Goal: Information Seeking & Learning: Learn about a topic

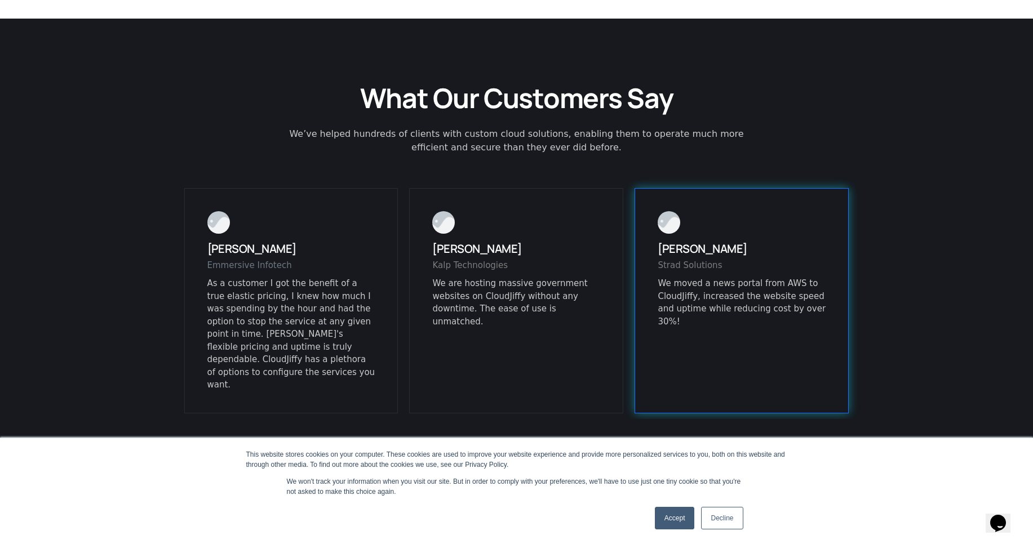
scroll to position [2840, 0]
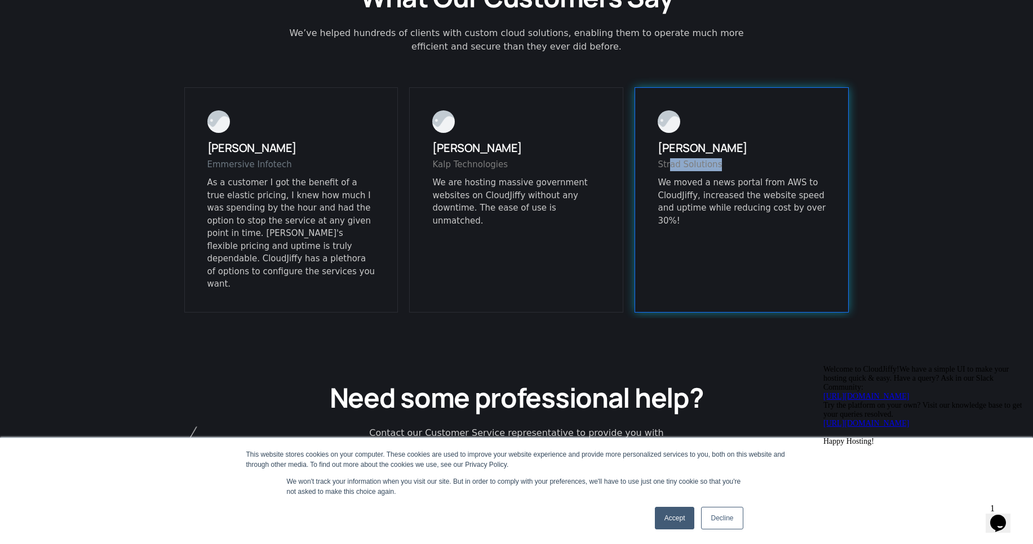
drag, startPoint x: 666, startPoint y: 140, endPoint x: 713, endPoint y: 141, distance: 47.3
click at [713, 158] on div "Strad Solutions" at bounding box center [742, 167] width 168 height 19
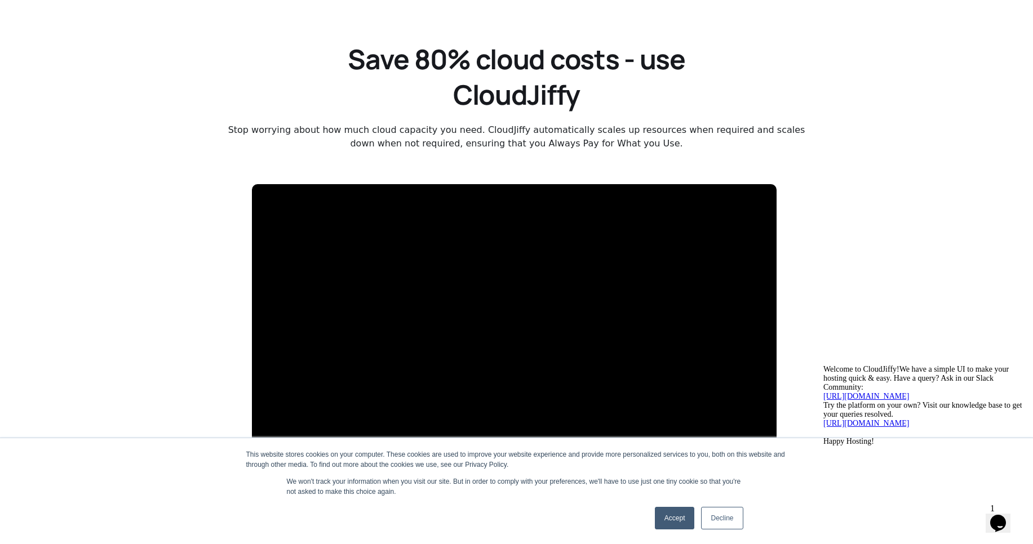
scroll to position [1775, 0]
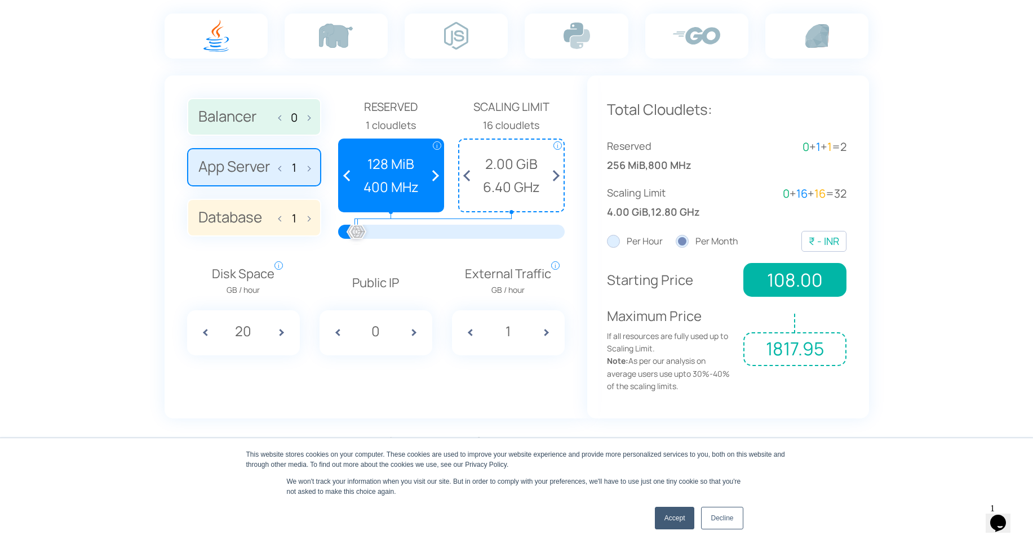
scroll to position [811, 0]
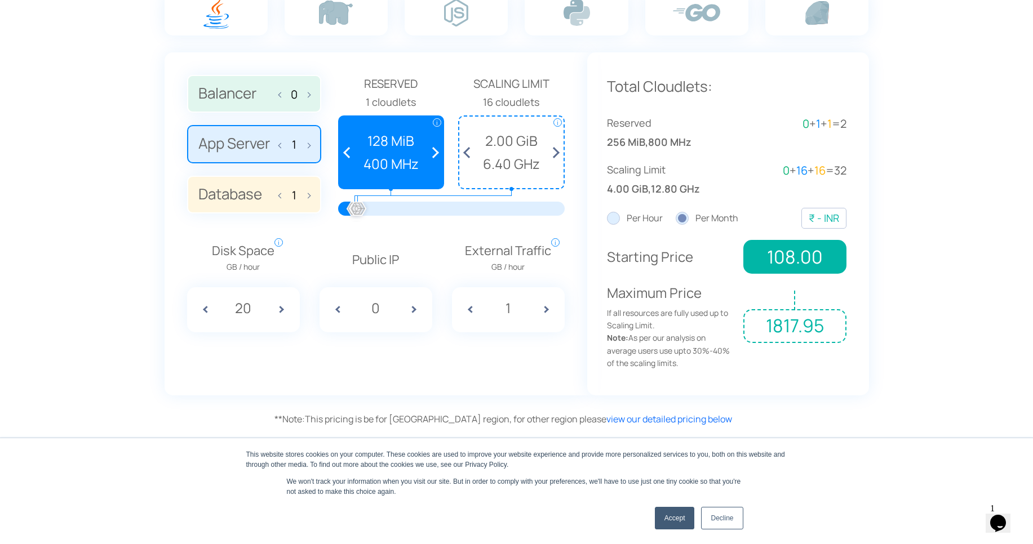
click at [273, 191] on label "Database 1" at bounding box center [254, 195] width 134 height 38
click at [0, 0] on input "Database 1" at bounding box center [0, 0] width 0 height 0
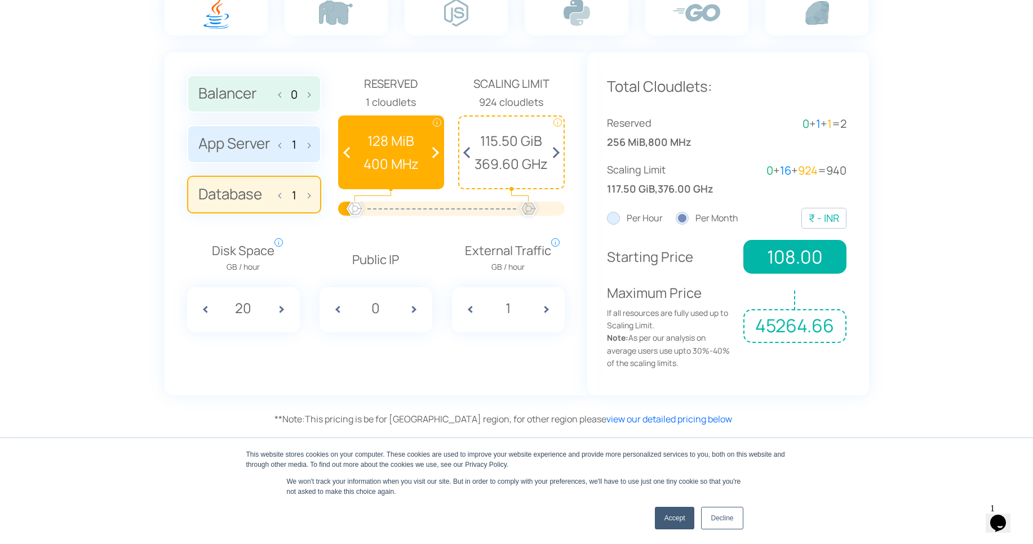
drag, startPoint x: 360, startPoint y: 207, endPoint x: 529, endPoint y: 219, distance: 169.4
click at [529, 219] on div at bounding box center [528, 209] width 25 height 25
click at [408, 305] on span at bounding box center [418, 309] width 28 height 45
click at [412, 307] on span at bounding box center [418, 309] width 28 height 45
type input "2"
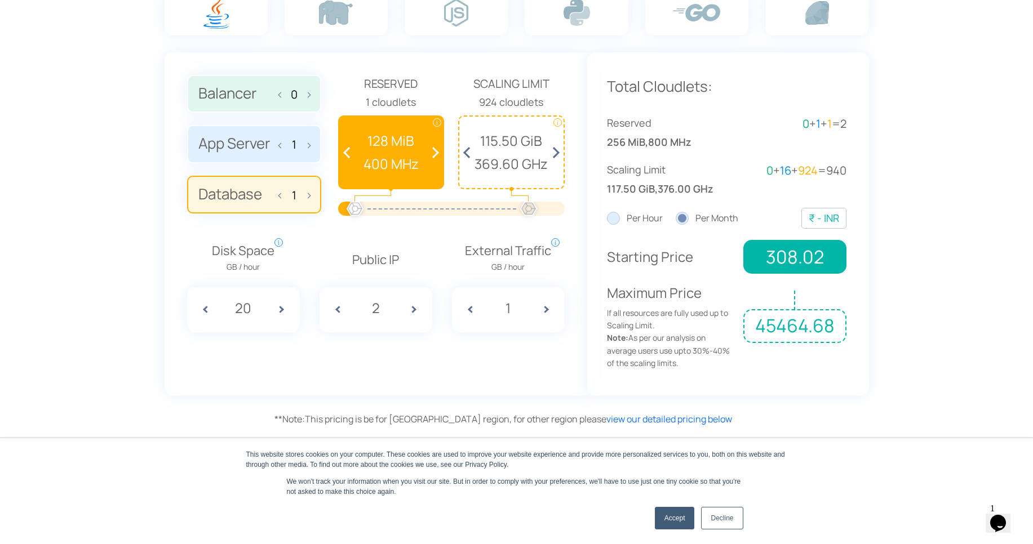
drag, startPoint x: 496, startPoint y: 216, endPoint x: 381, endPoint y: 215, distance: 115.0
click at [381, 215] on div at bounding box center [442, 209] width 174 height 14
drag, startPoint x: 530, startPoint y: 212, endPoint x: 318, endPoint y: 188, distance: 213.3
click at [317, 189] on div "Balancer 0 App Server 1 Database 1 Reserved" at bounding box center [376, 150] width 378 height 150
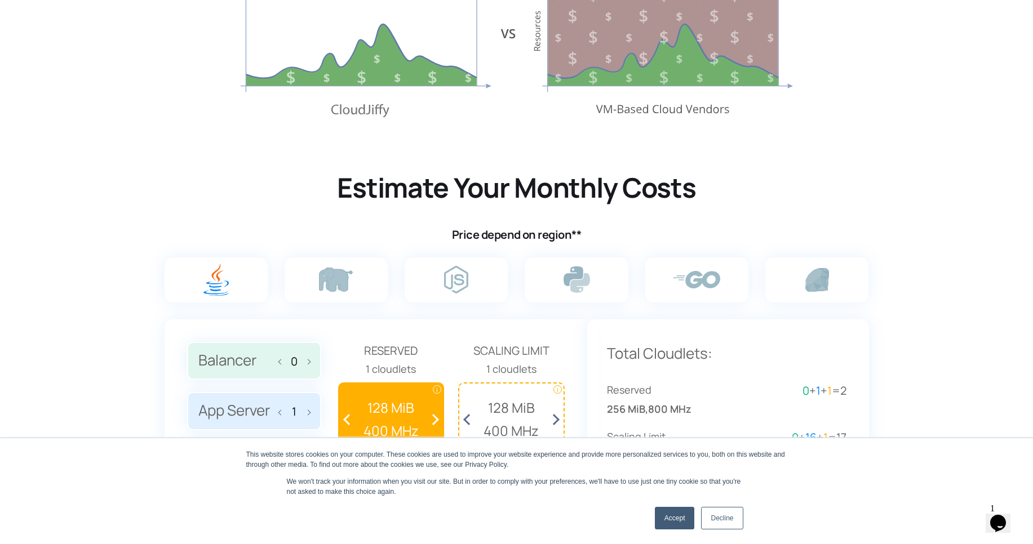
scroll to position [541, 0]
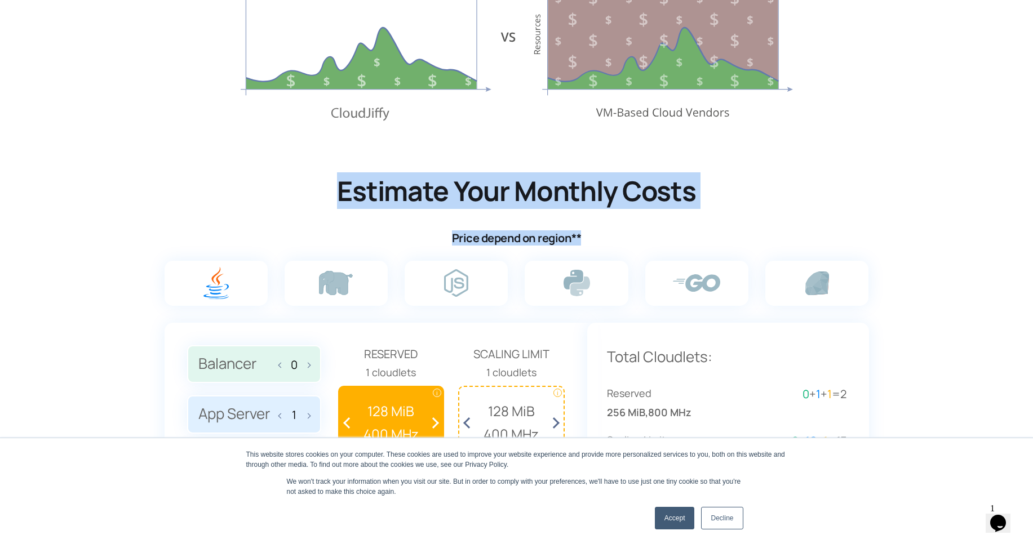
drag, startPoint x: 331, startPoint y: 192, endPoint x: 710, endPoint y: 236, distance: 381.3
click at [710, 236] on div "Estimate Your Monthly Costs Price depend on region**" at bounding box center [517, 210] width 710 height 72
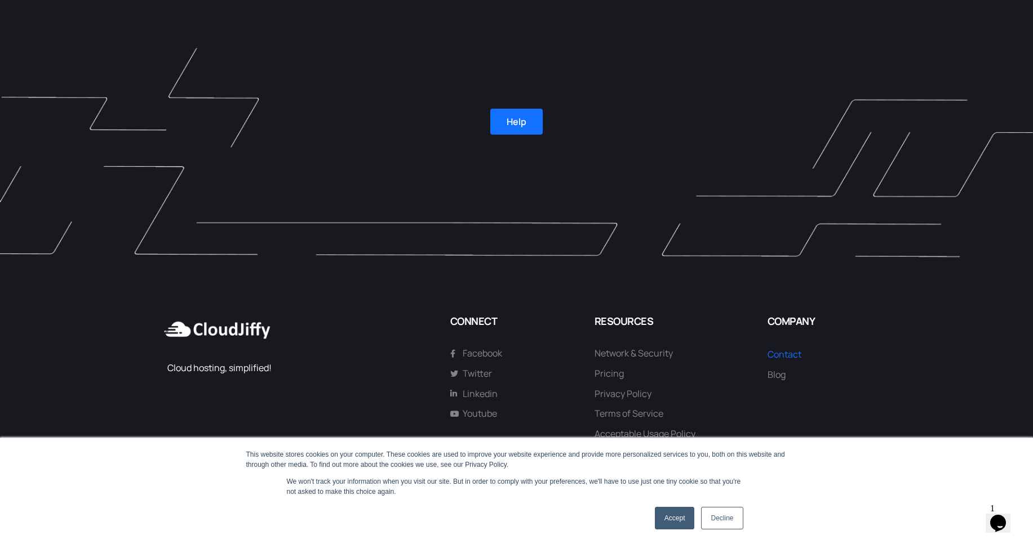
scroll to position [2807, 0]
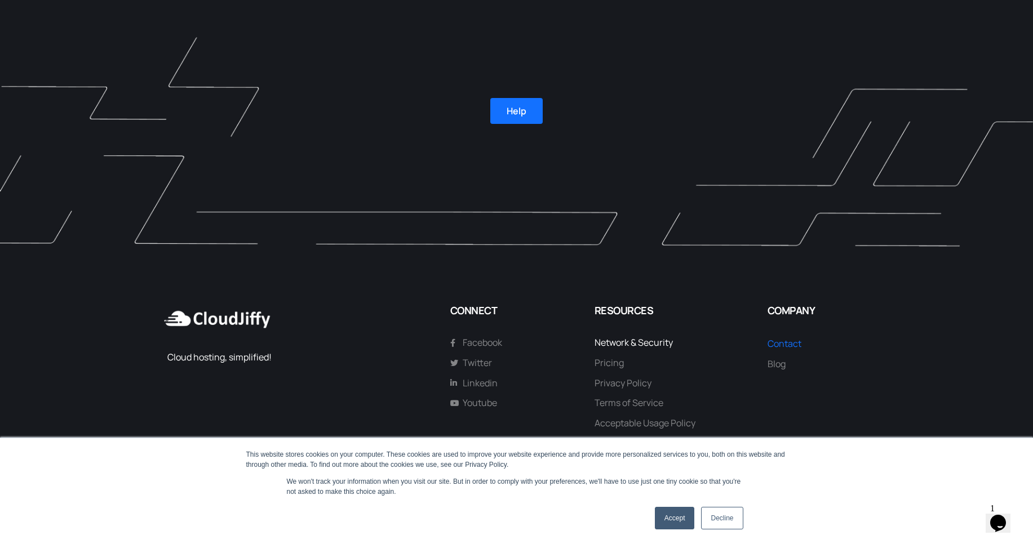
click at [628, 338] on span "Network & Security" at bounding box center [634, 343] width 78 height 15
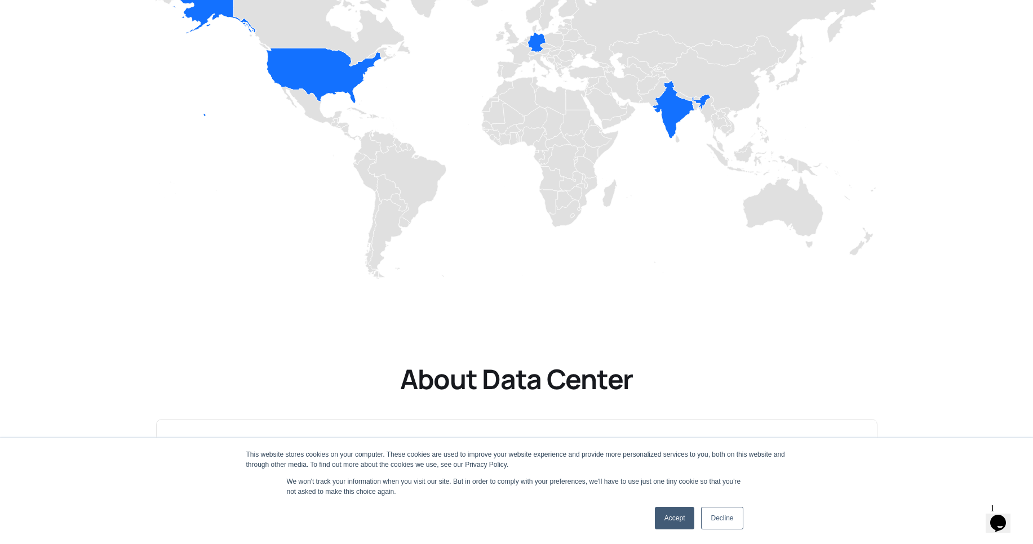
scroll to position [406, 0]
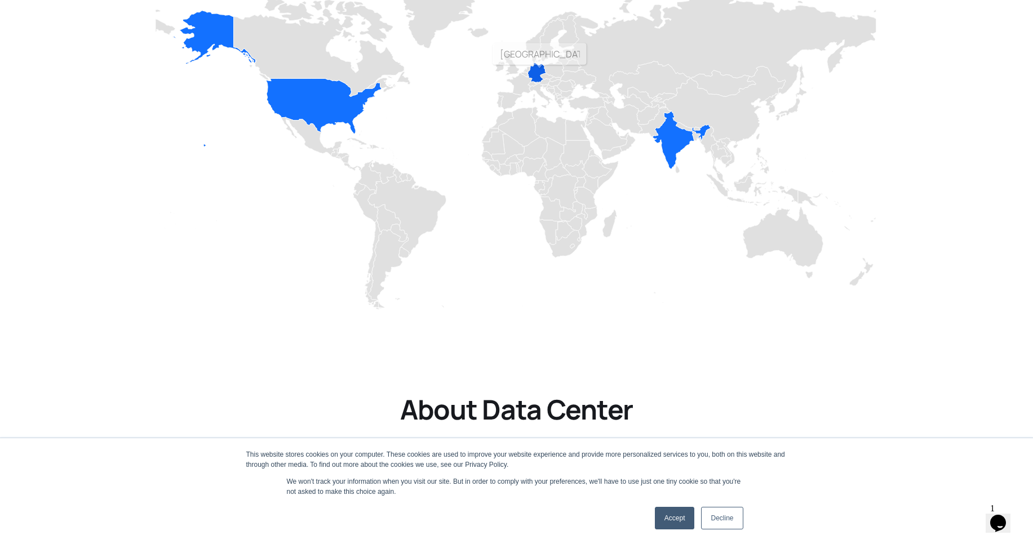
click at [540, 68] on icon "Network" at bounding box center [537, 73] width 18 height 20
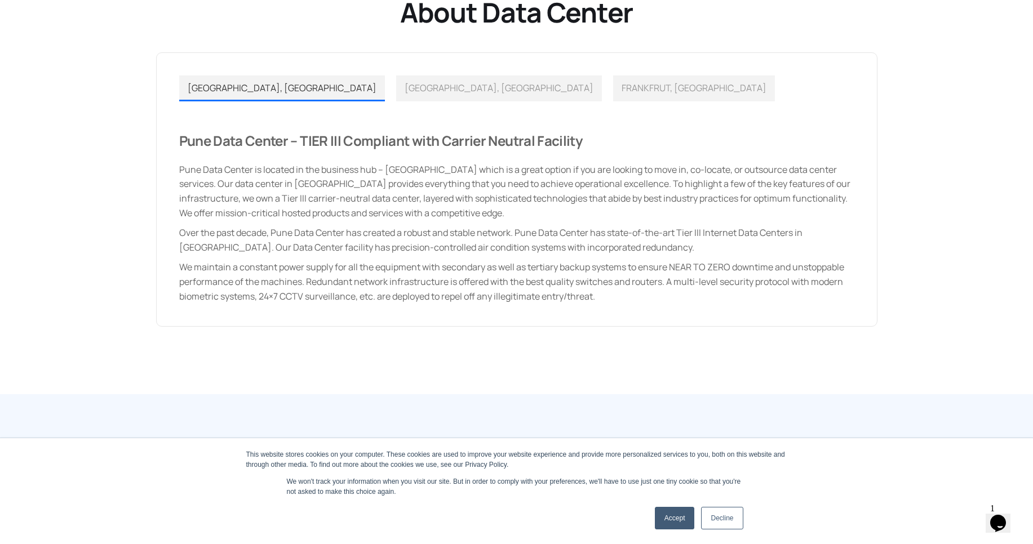
scroll to position [811, 0]
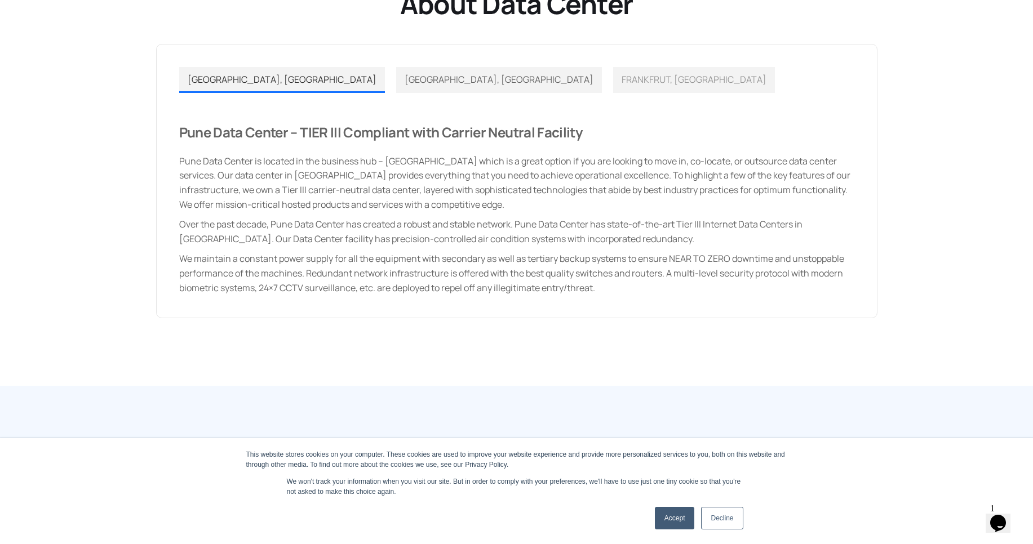
click at [405, 86] on div "[GEOGRAPHIC_DATA], [GEOGRAPHIC_DATA]" at bounding box center [499, 80] width 189 height 15
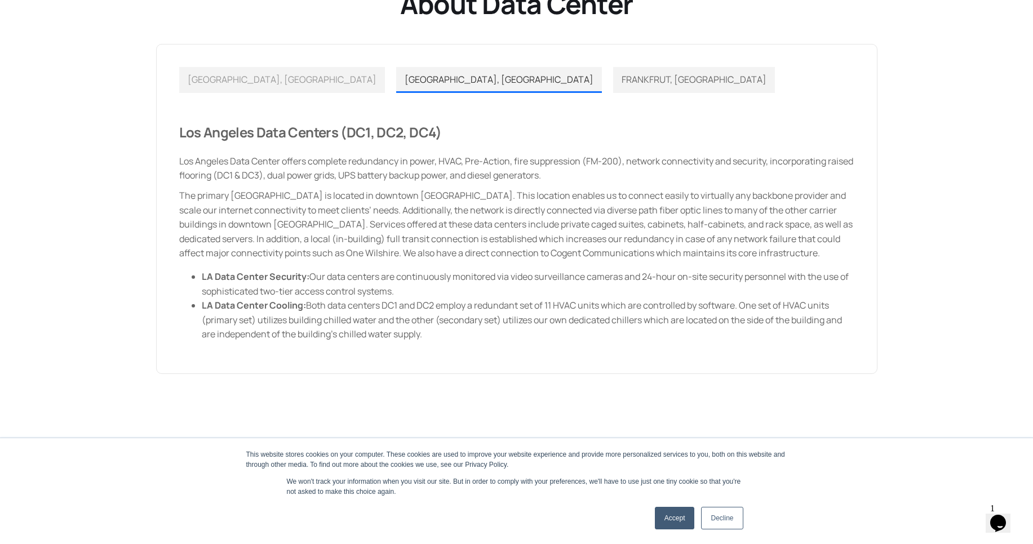
click at [622, 81] on span "FRANKFRUT, [GEOGRAPHIC_DATA]" at bounding box center [694, 79] width 145 height 12
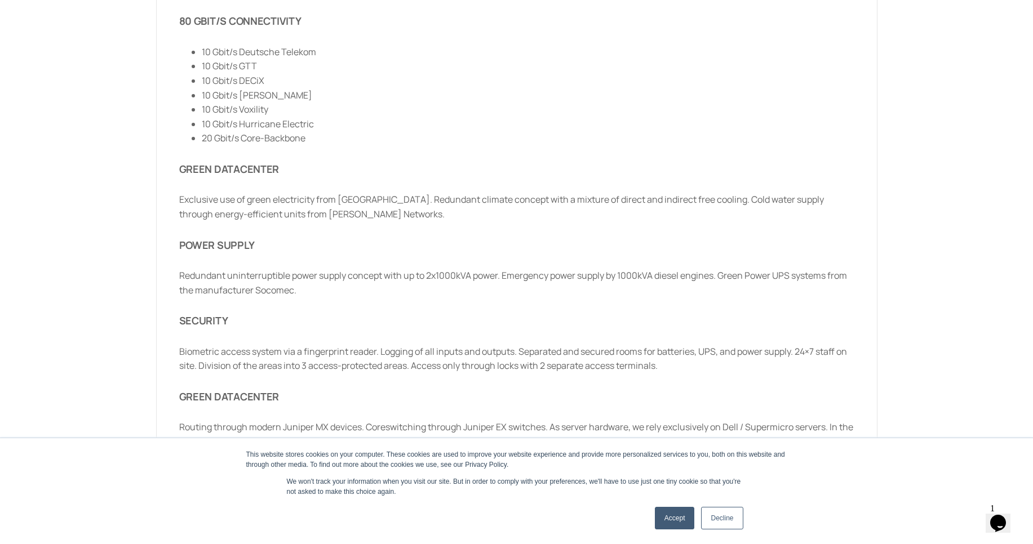
scroll to position [879, 0]
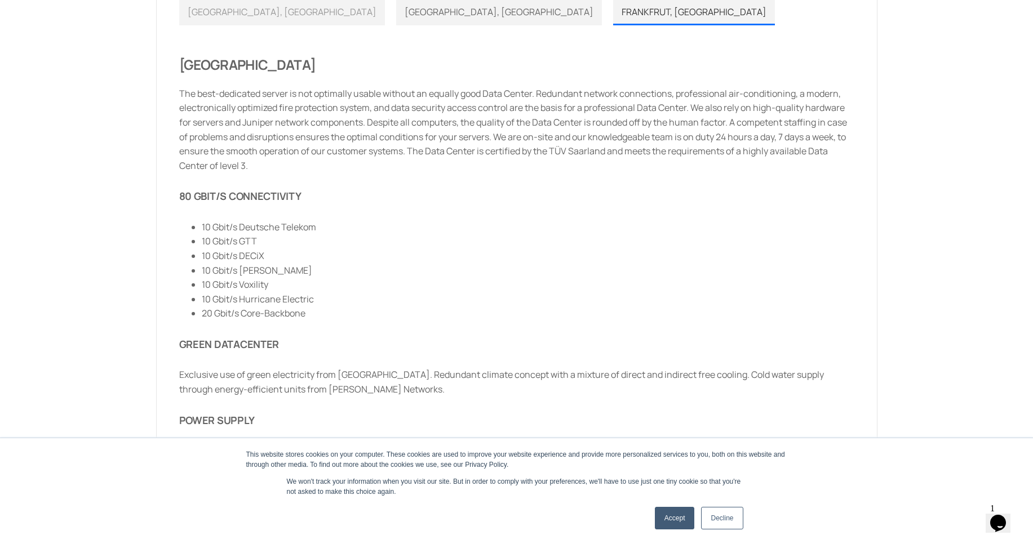
click at [396, 3] on link "[GEOGRAPHIC_DATA], [GEOGRAPHIC_DATA]" at bounding box center [499, 12] width 206 height 26
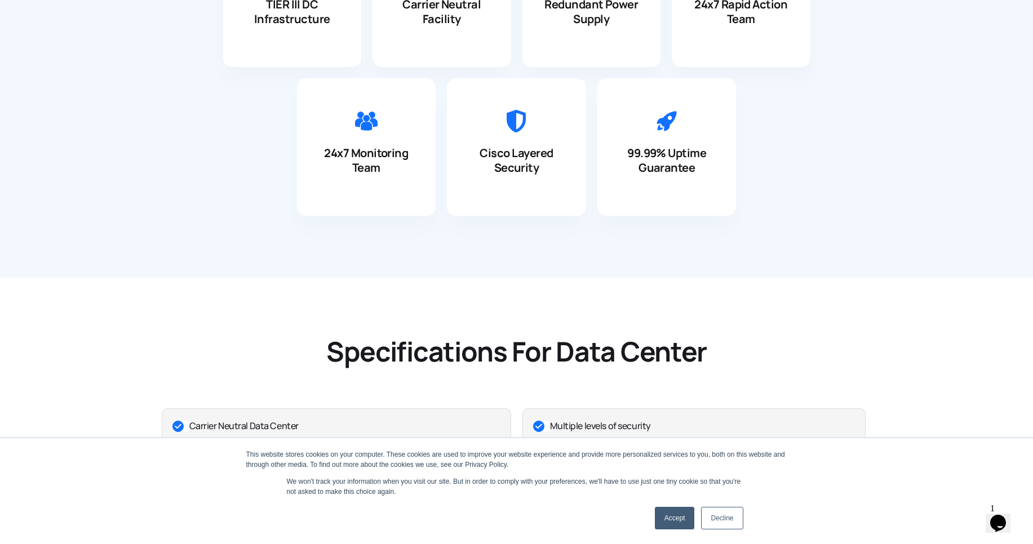
scroll to position [1352, 0]
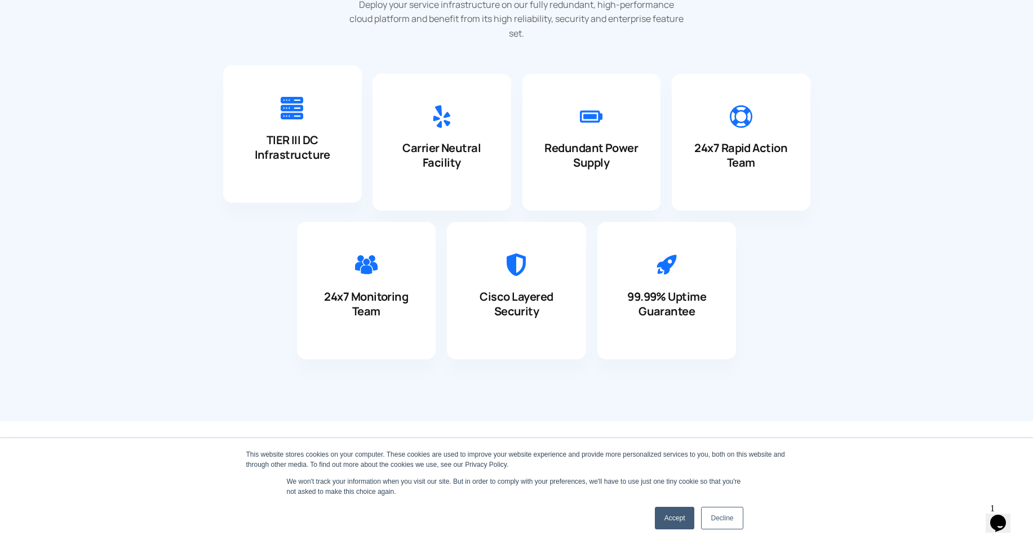
click at [310, 168] on div "TIER III DC Infrastructure" at bounding box center [292, 167] width 139 height 70
drag, startPoint x: 308, startPoint y: 165, endPoint x: 376, endPoint y: 160, distance: 68.4
click at [308, 165] on div "TIER III DC Infrastructure" at bounding box center [292, 176] width 139 height 70
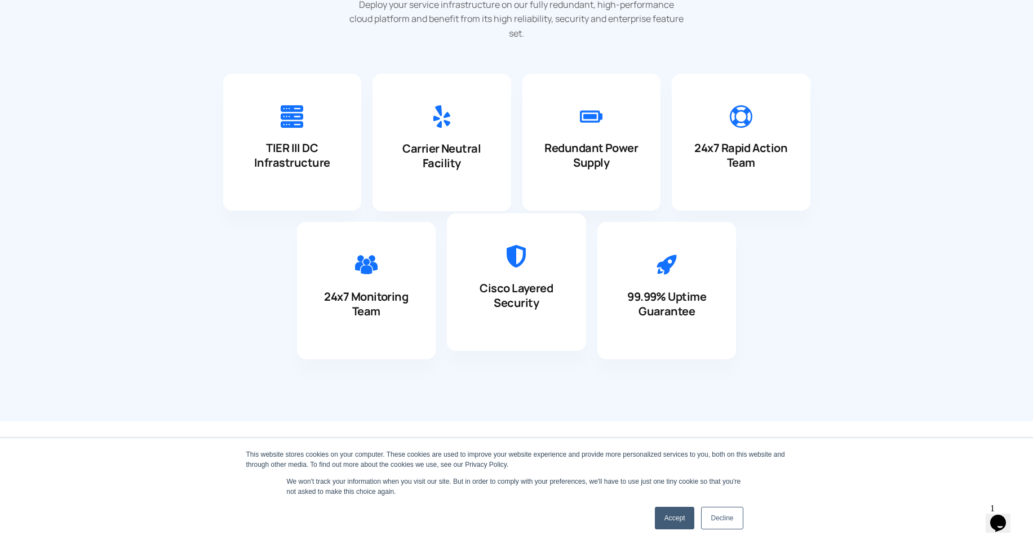
click at [562, 280] on div "Cisco Layered Security" at bounding box center [516, 298] width 139 height 106
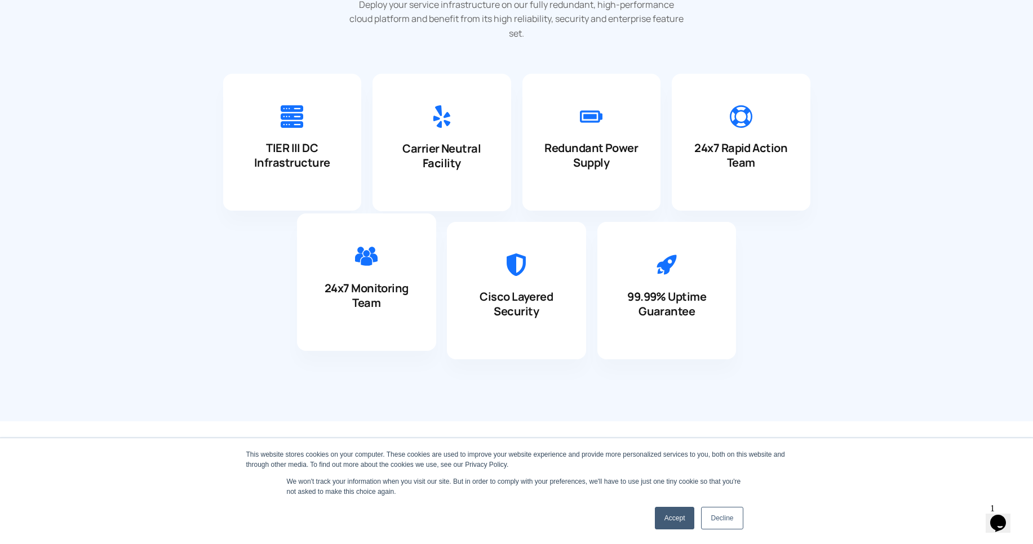
click at [372, 279] on div "24x7 Monitoring Team" at bounding box center [366, 298] width 139 height 106
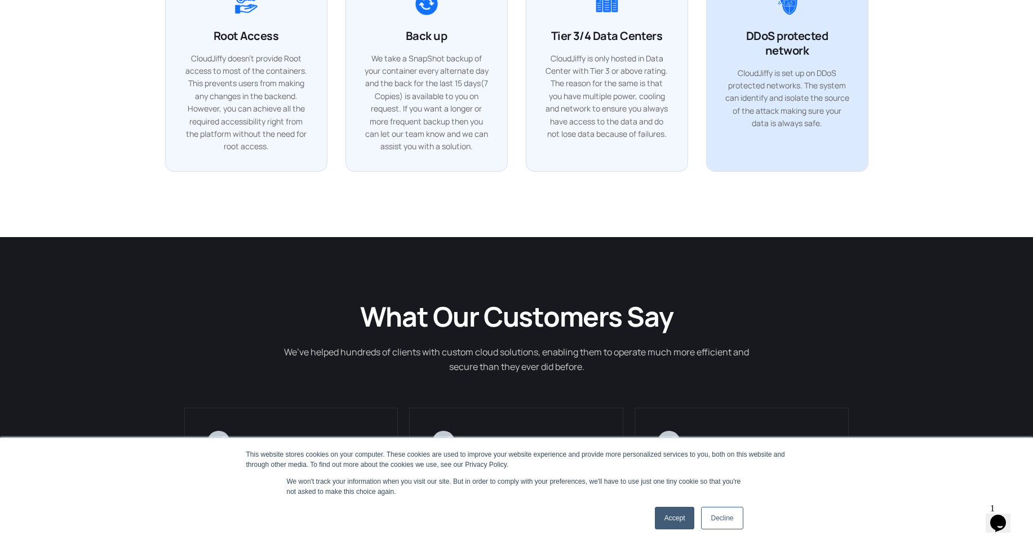
scroll to position [2637, 0]
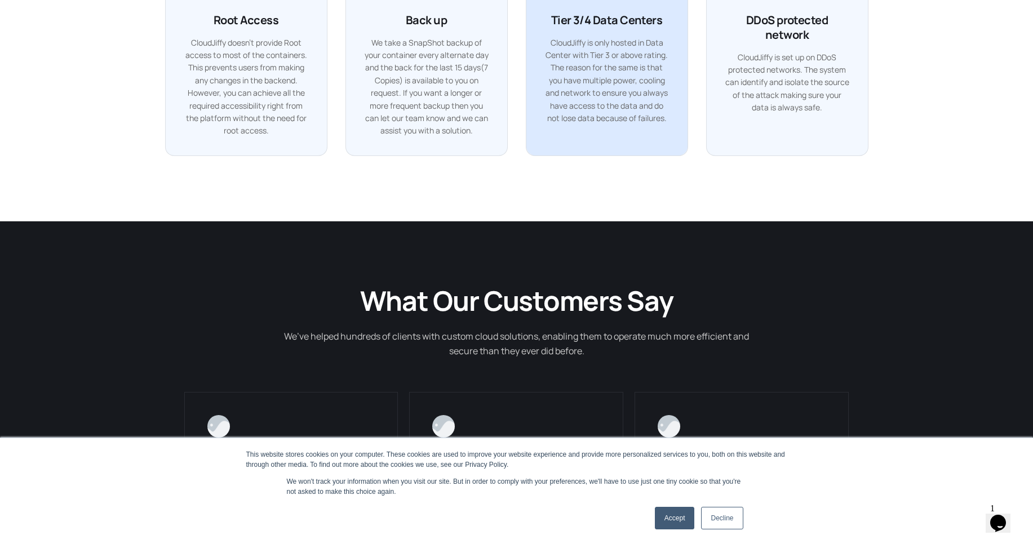
drag, startPoint x: 706, startPoint y: 205, endPoint x: 688, endPoint y: 206, distance: 17.5
click at [691, 165] on div "Root Access CloudJiffy doesn’t provide Root access to most of the containers. T…" at bounding box center [516, 57] width 721 height 216
click at [666, 125] on p "CloudJiffy is only hosted in Data Center with Tier 3 or above rating. The reaso…" at bounding box center [606, 81] width 125 height 88
click at [667, 125] on p "CloudJiffy is only hosted in Data Center with Tier 3 or above rating. The reaso…" at bounding box center [606, 81] width 125 height 88
click at [641, 125] on p "CloudJiffy is only hosted in Data Center with Tier 3 or above rating. The reaso…" at bounding box center [606, 81] width 125 height 88
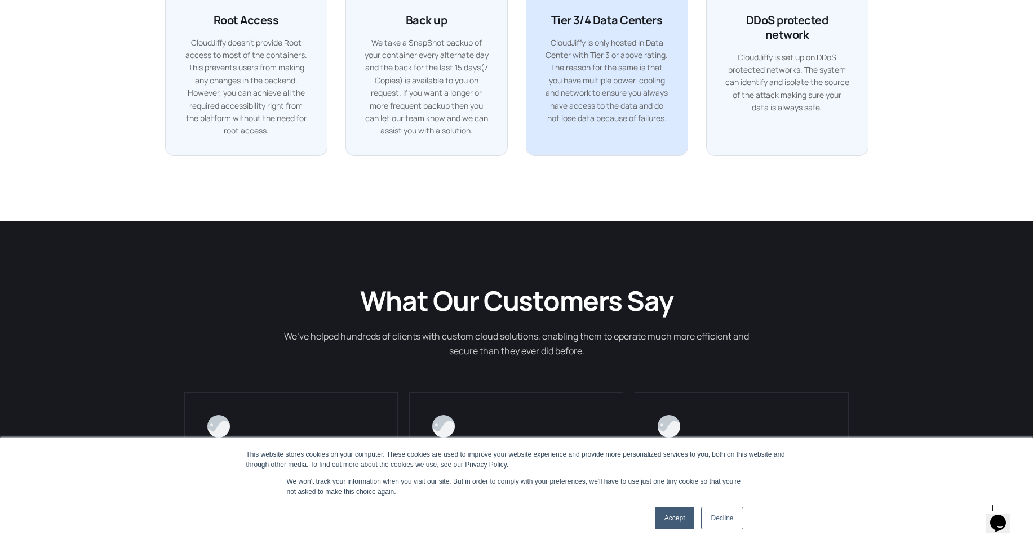
click at [646, 125] on p "CloudJiffy is only hosted in Data Center with Tier 3 or above rating. The reaso…" at bounding box center [606, 81] width 125 height 88
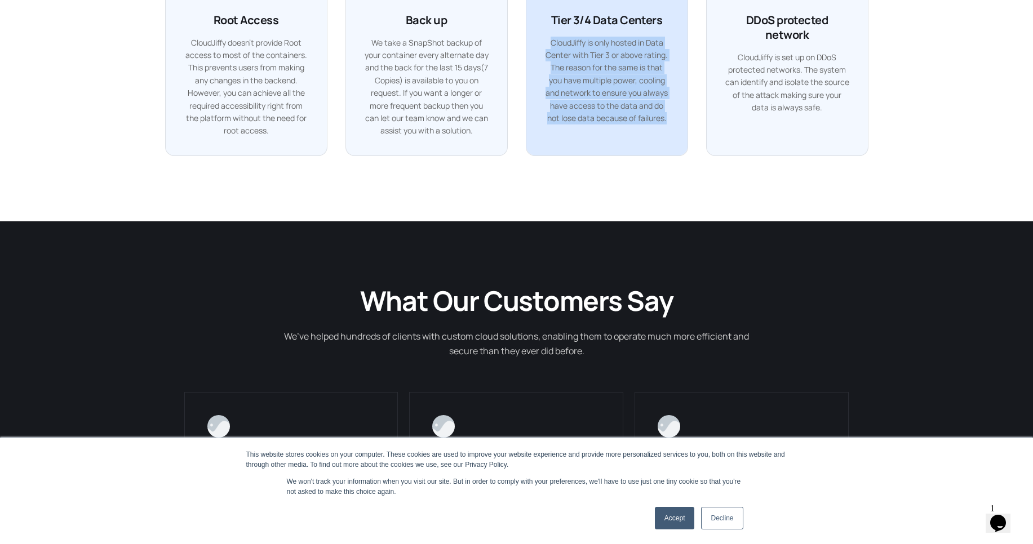
click at [646, 125] on p "CloudJiffy is only hosted in Data Center with Tier 3 or above rating. The reaso…" at bounding box center [606, 81] width 125 height 88
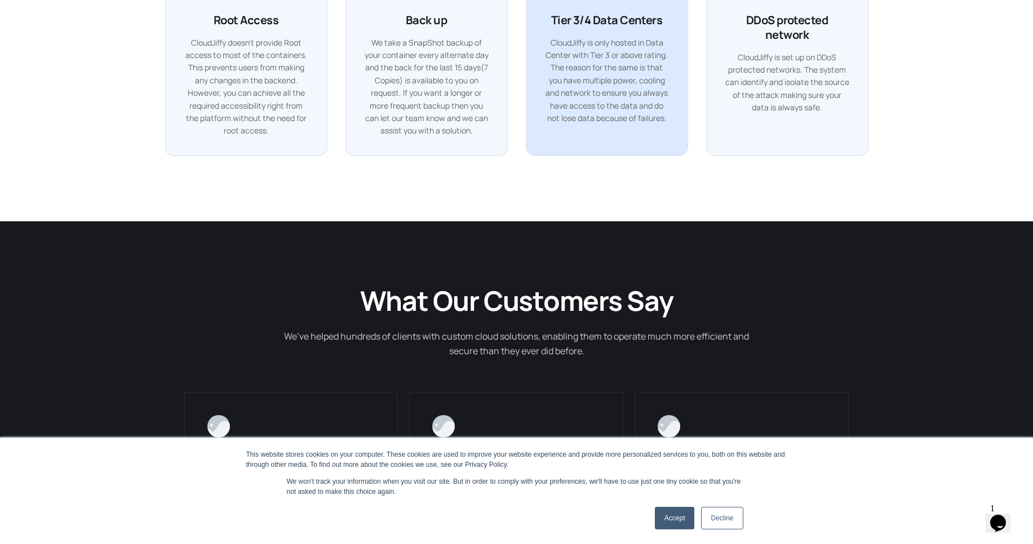
click at [632, 156] on div at bounding box center [606, 57] width 161 height 197
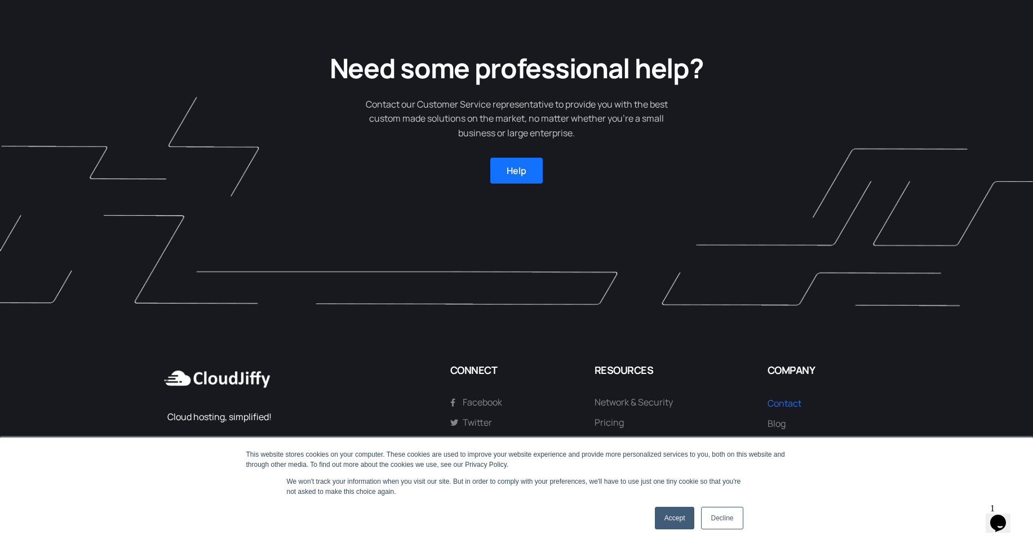
scroll to position [3084, 0]
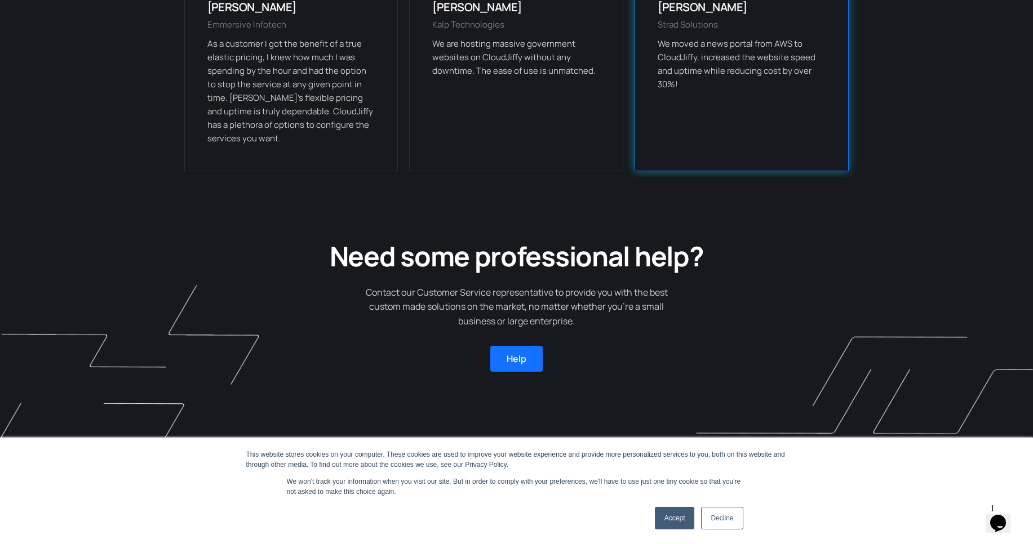
click at [720, 37] on div "Strad Solutions" at bounding box center [742, 27] width 168 height 19
drag, startPoint x: 718, startPoint y: 114, endPoint x: 656, endPoint y: 116, distance: 62.0
click at [656, 116] on div "[PERSON_NAME] Strad Solutions We moved a news portal from AWS to CloudJiffy, in…" at bounding box center [742, 58] width 214 height 225
copy div "Strad Solutions"
